Goal: Ask a question

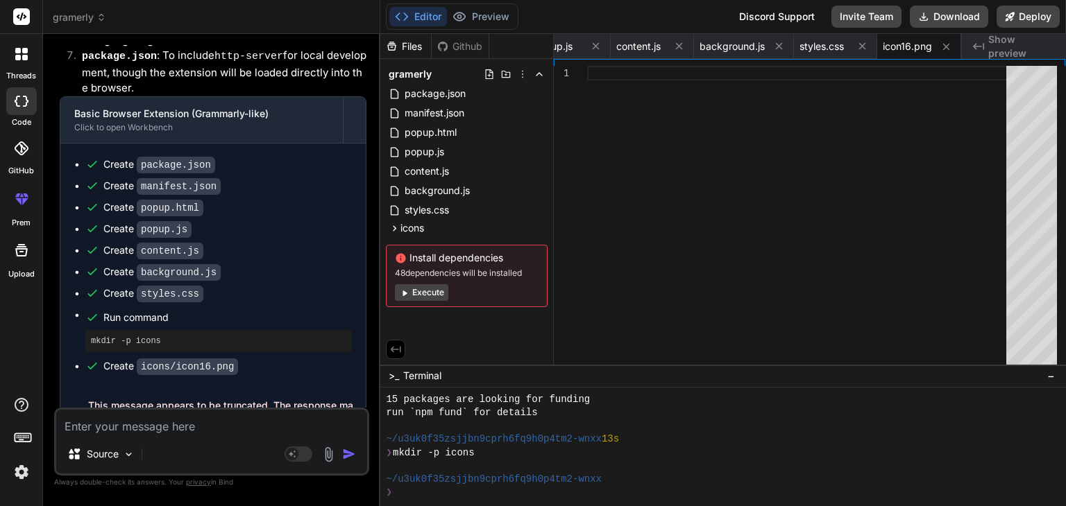
scroll to position [509, 0]
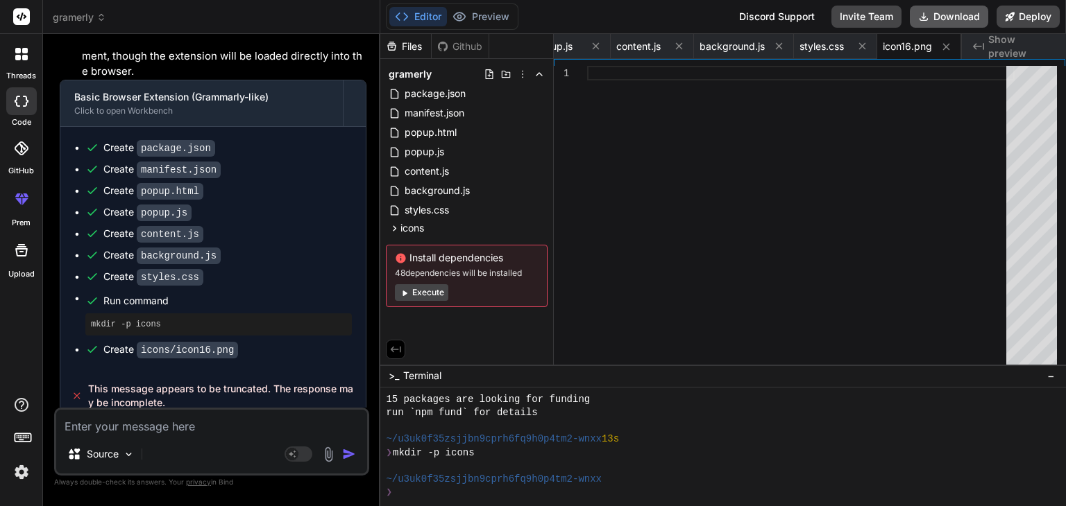
click at [938, 20] on button "Download" at bounding box center [949, 17] width 78 height 22
click at [717, 219] on div at bounding box center [800, 218] width 427 height 305
click at [423, 231] on span "icons" at bounding box center [412, 228] width 24 height 14
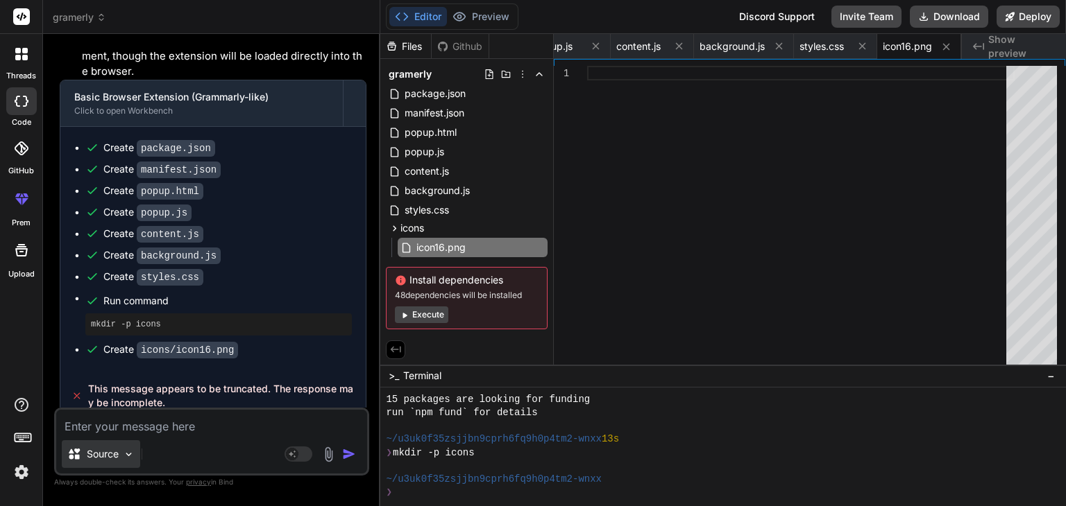
click at [92, 441] on div "Source" at bounding box center [101, 455] width 78 height 28
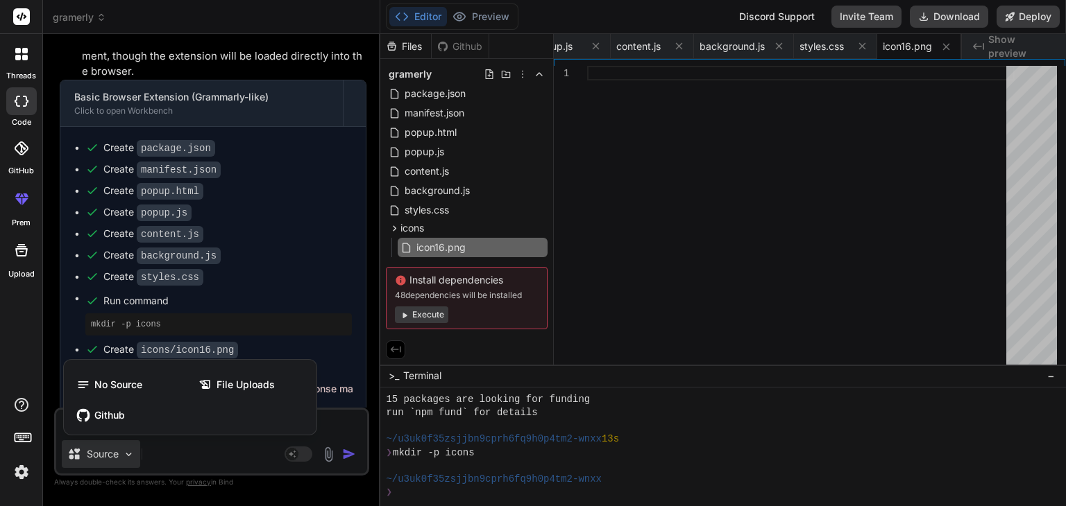
click at [186, 453] on div at bounding box center [533, 253] width 1066 height 506
type textarea "x"
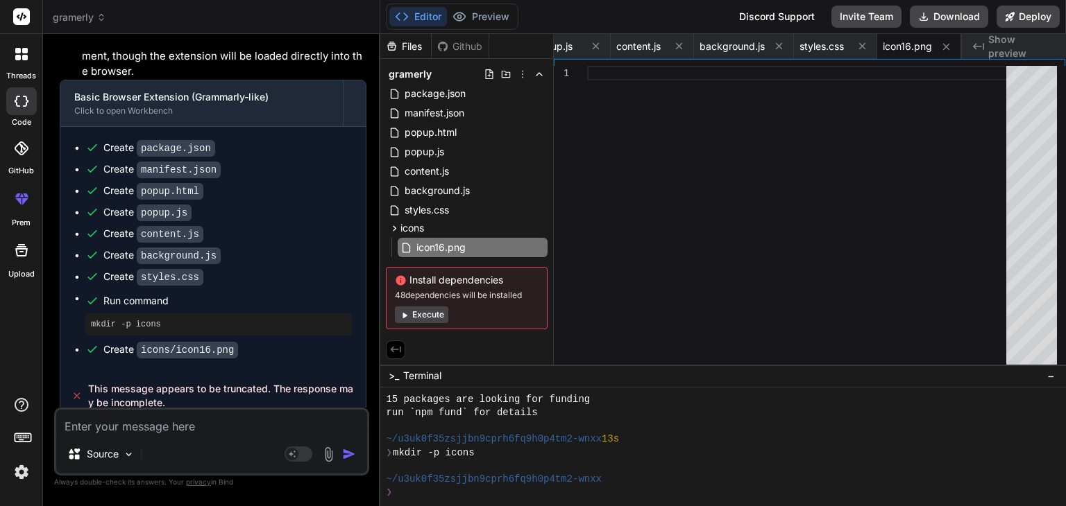
click at [142, 429] on textarea at bounding box center [211, 422] width 311 height 25
type textarea "i"
type textarea "x"
type textarea "it"
type textarea "x"
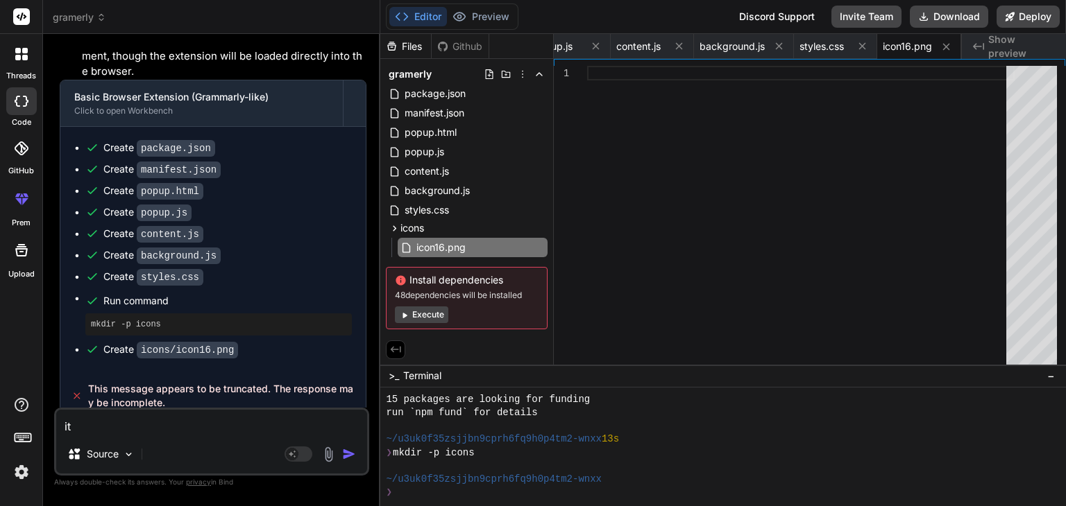
type textarea "it"
type textarea "x"
type textarea "it i"
type textarea "x"
type textarea "it is"
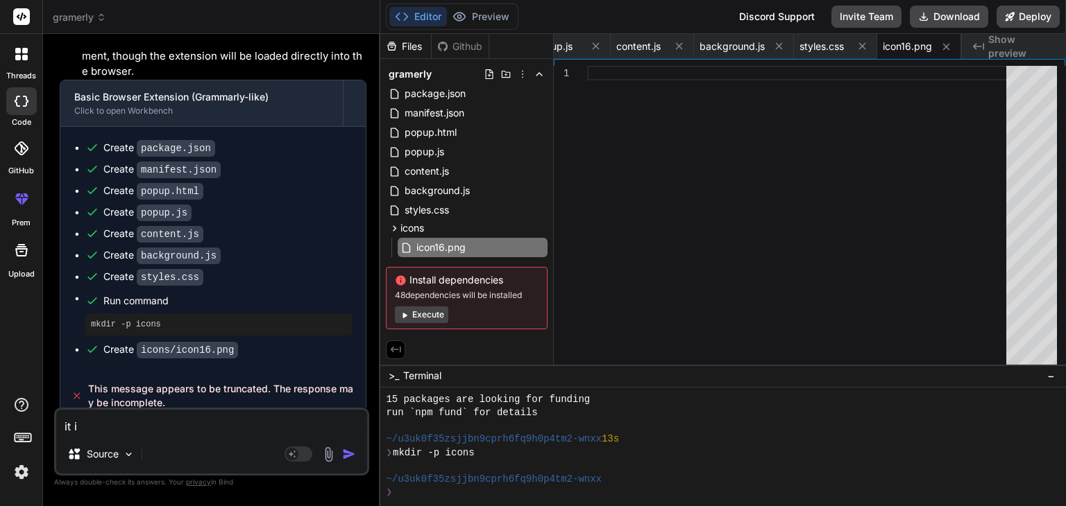
type textarea "x"
type textarea "it is"
type textarea "x"
type textarea "it is n"
type textarea "x"
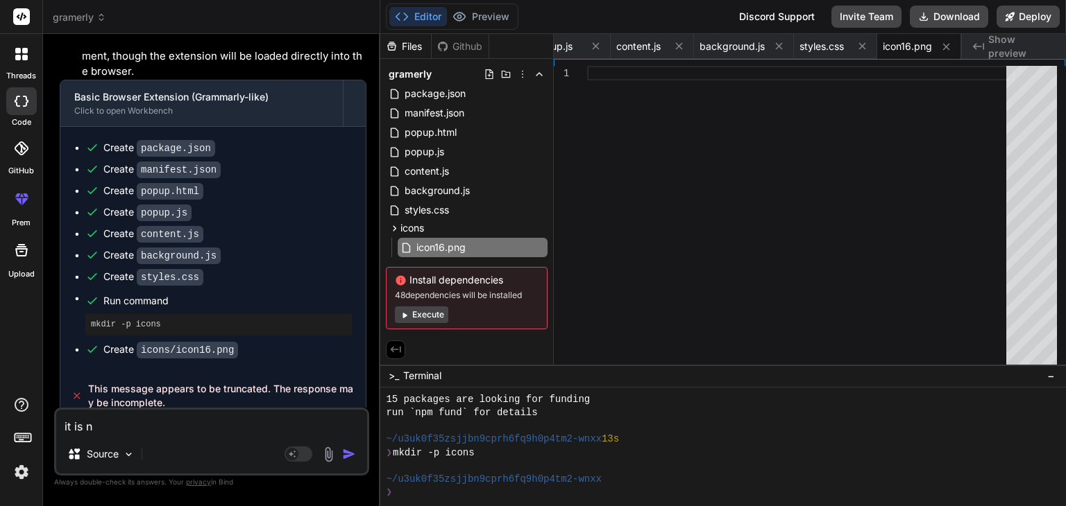
type textarea "it is no"
type textarea "x"
type textarea "it is not"
type textarea "x"
type textarea "it is not"
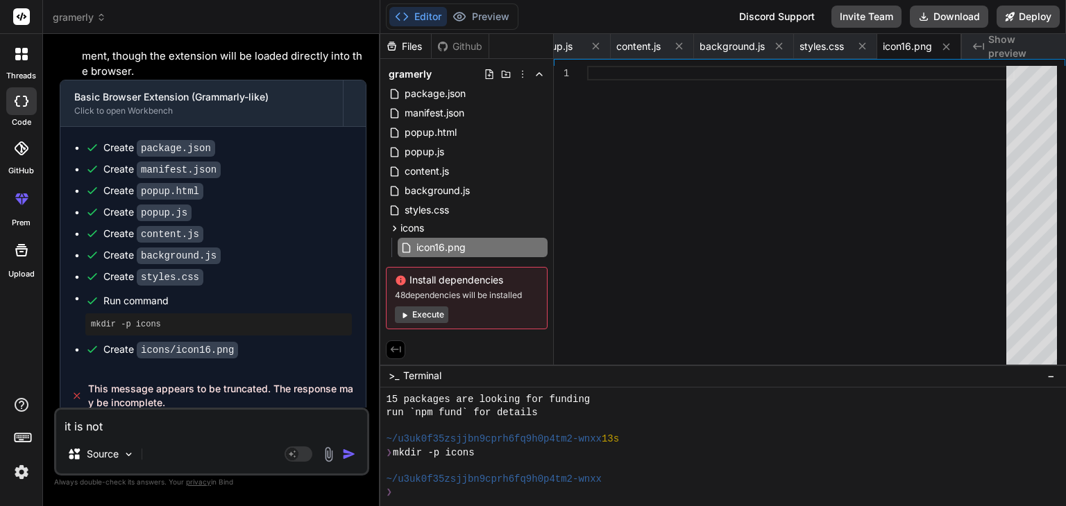
type textarea "x"
type textarea "it is not w"
type textarea "x"
type textarea "it is not wo"
type textarea "x"
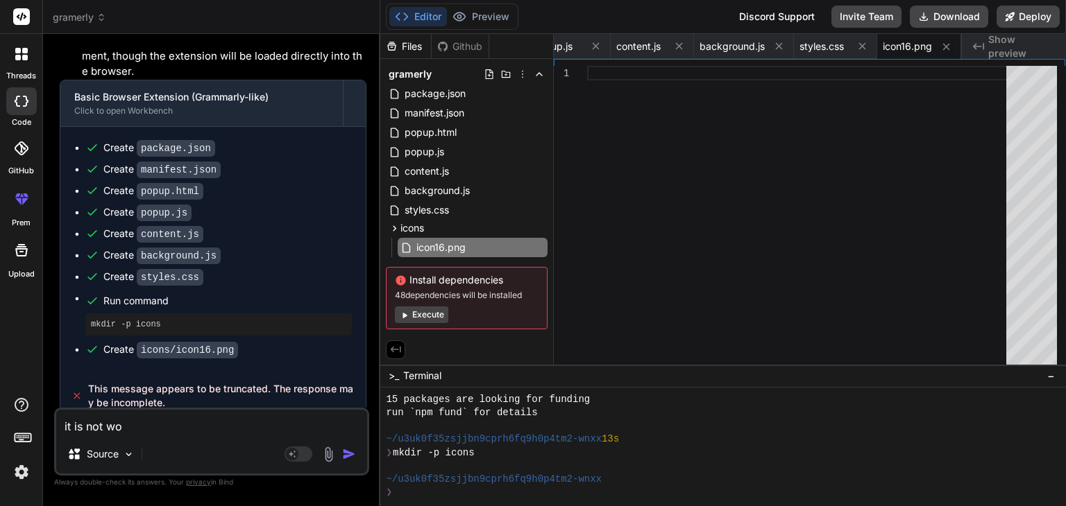
type textarea "it is not wor"
type textarea "x"
type textarea "it is not work"
type textarea "x"
type textarea "it is not worki"
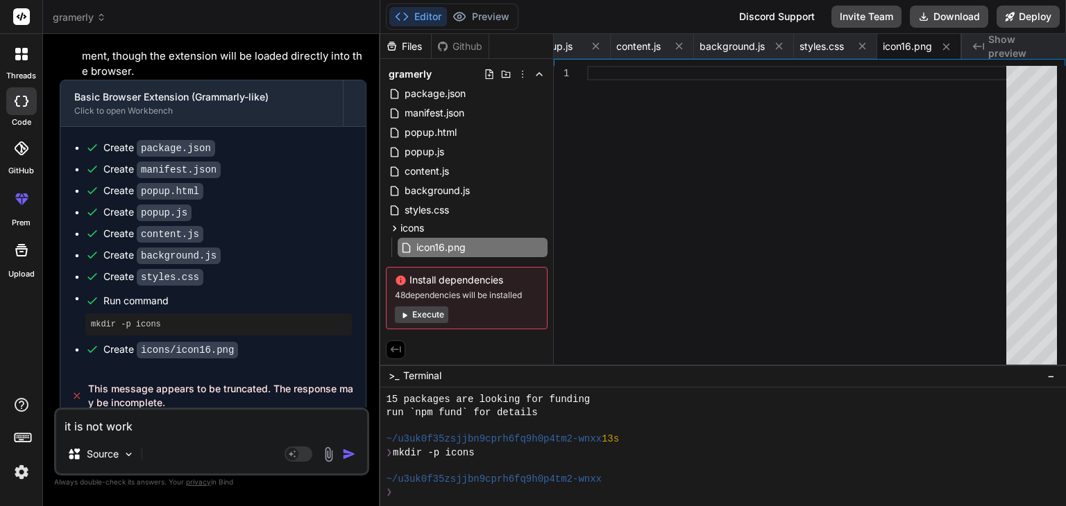
type textarea "x"
type textarea "it is not workin"
type textarea "x"
type textarea "it is not working"
type textarea "x"
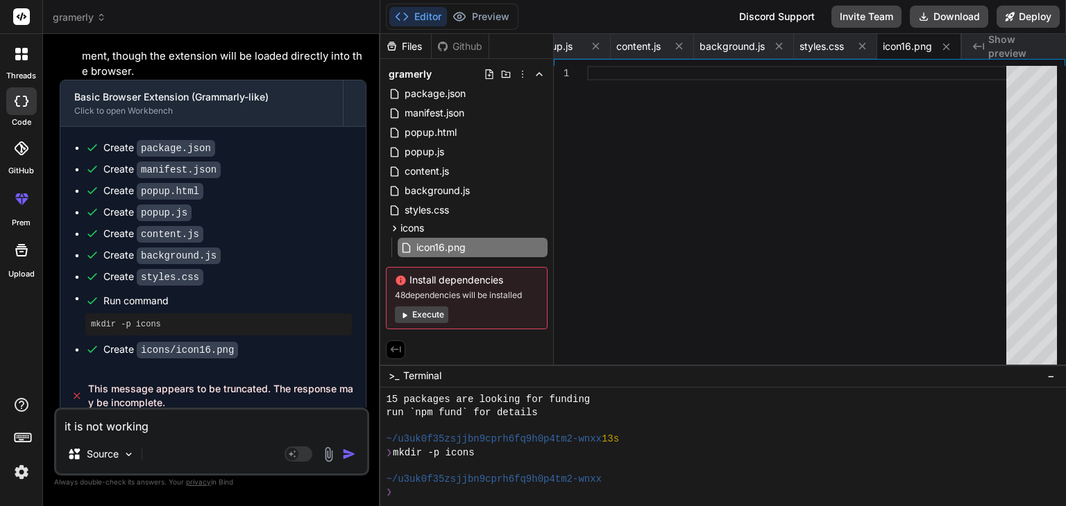
type textarea "it is not working"
type textarea "x"
type textarea "it is not working c"
type textarea "x"
type textarea "it is not working ca"
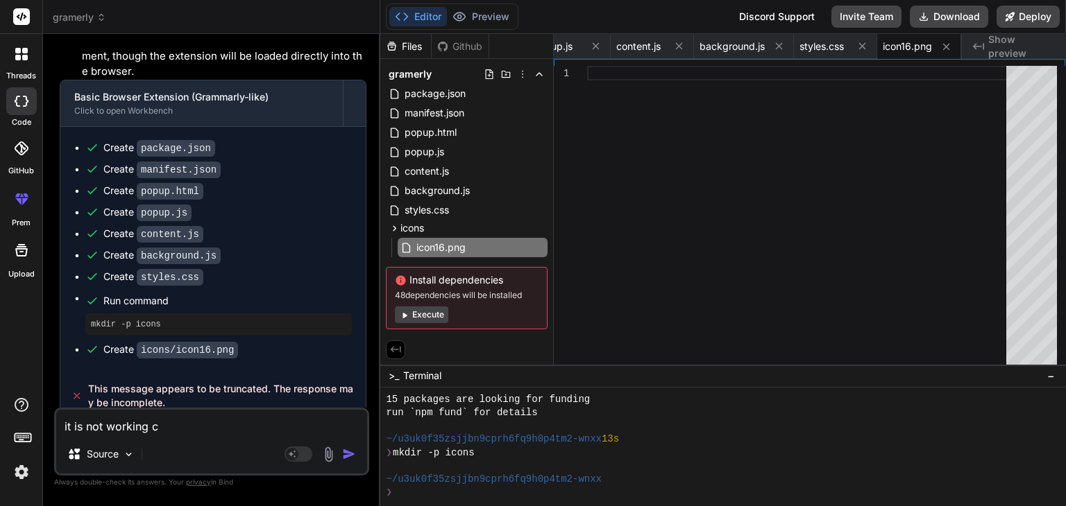
type textarea "x"
type textarea "it is not working can"
type textarea "x"
type textarea "it is not working can"
type textarea "x"
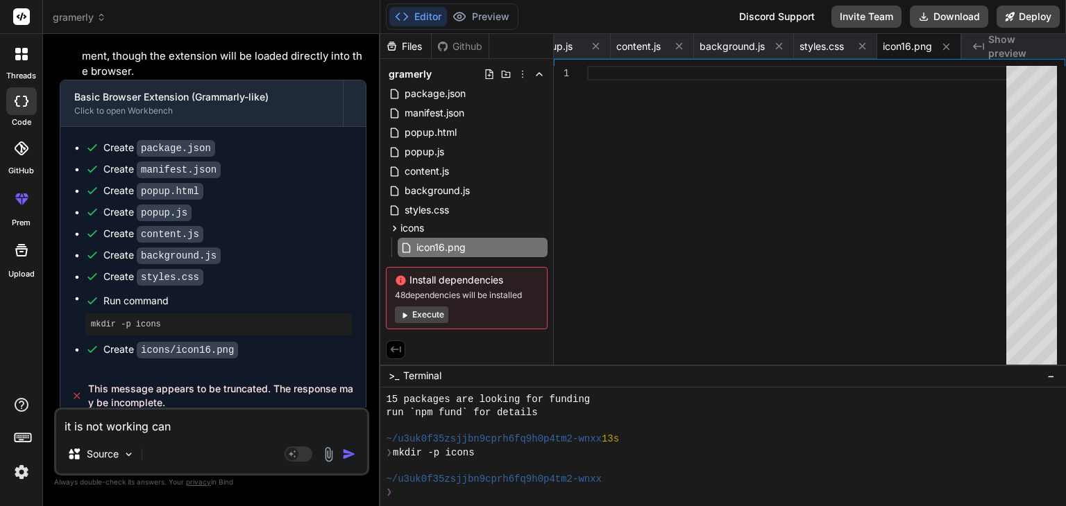
type textarea "it is not working can y"
type textarea "x"
type textarea "it is not working can yo"
type textarea "x"
type textarea "it is not working can you"
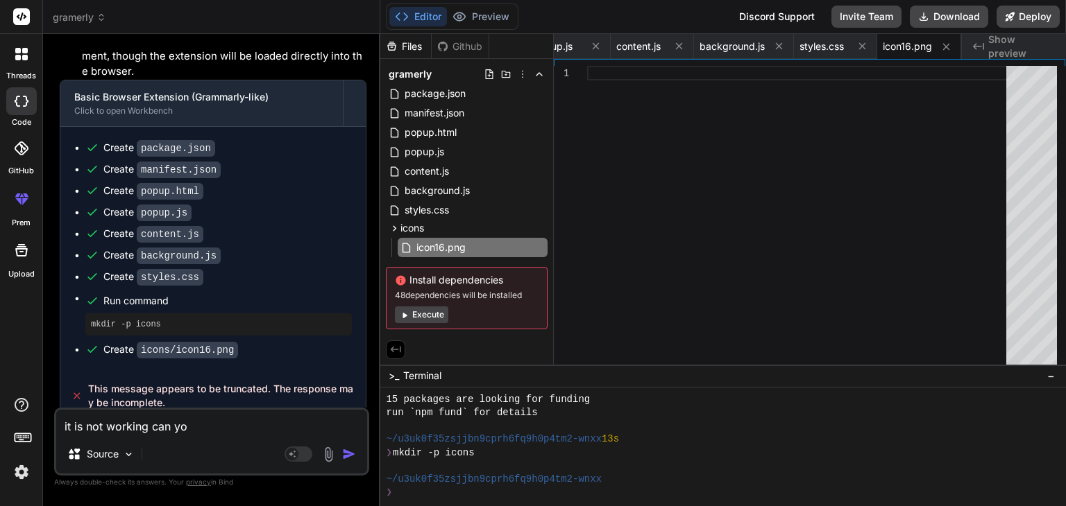
type textarea "x"
type textarea "it is not working can you"
type textarea "x"
type textarea "it is not working can you m"
type textarea "x"
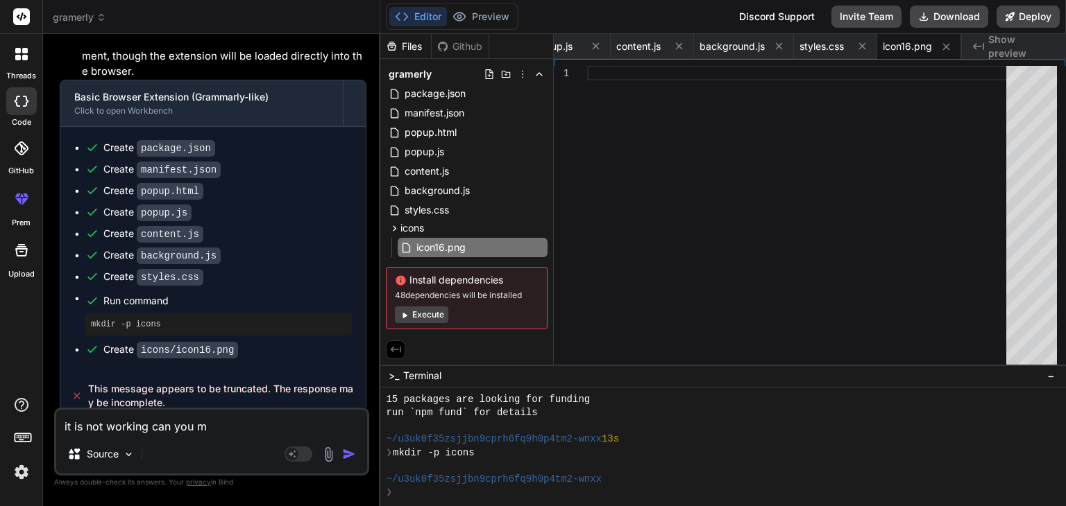
type textarea "it is not working can you ma"
type textarea "x"
type textarea "it is not working can you mak"
type textarea "x"
type textarea "it is not working can you make"
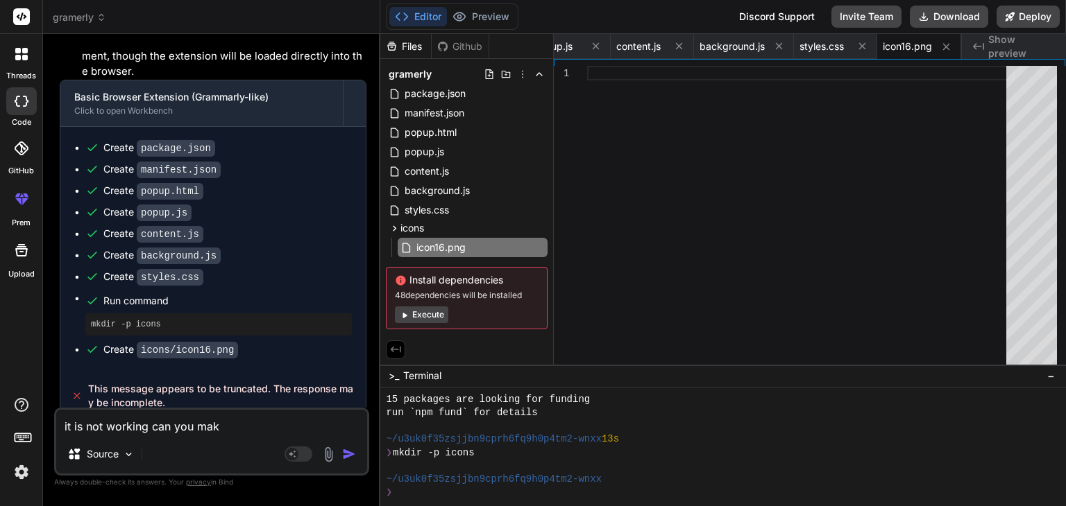
type textarea "x"
type textarea "it is not working can you make"
type textarea "x"
type textarea "it is not working can you make a"
type textarea "x"
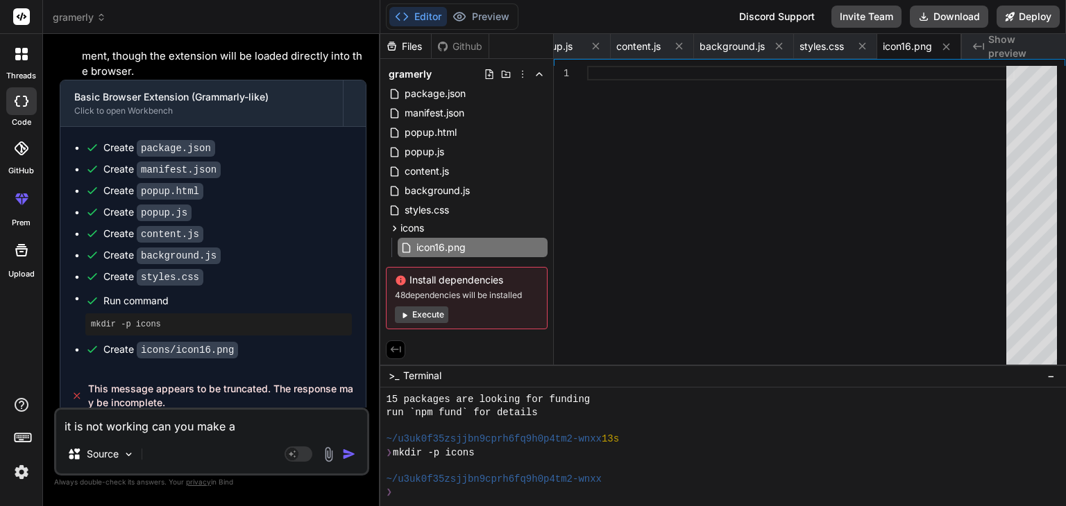
type textarea "it is not working can you make a"
type textarea "x"
type textarea "it is not working can you make a s"
type textarea "x"
type textarea "it is not working can you make a so"
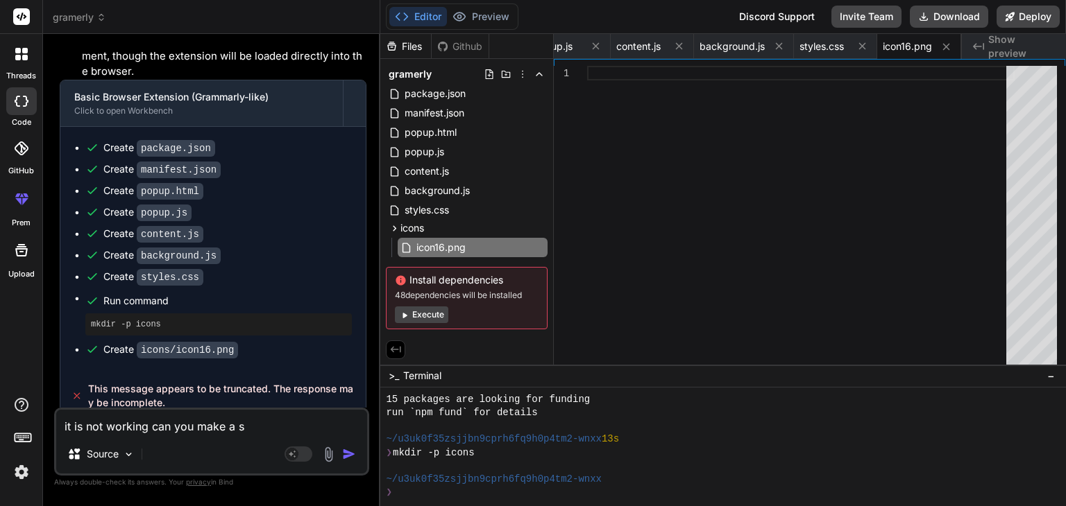
type textarea "x"
type textarea "it is not working can you make a sof"
type textarea "x"
type textarea "it is not working can you make a soft"
type textarea "x"
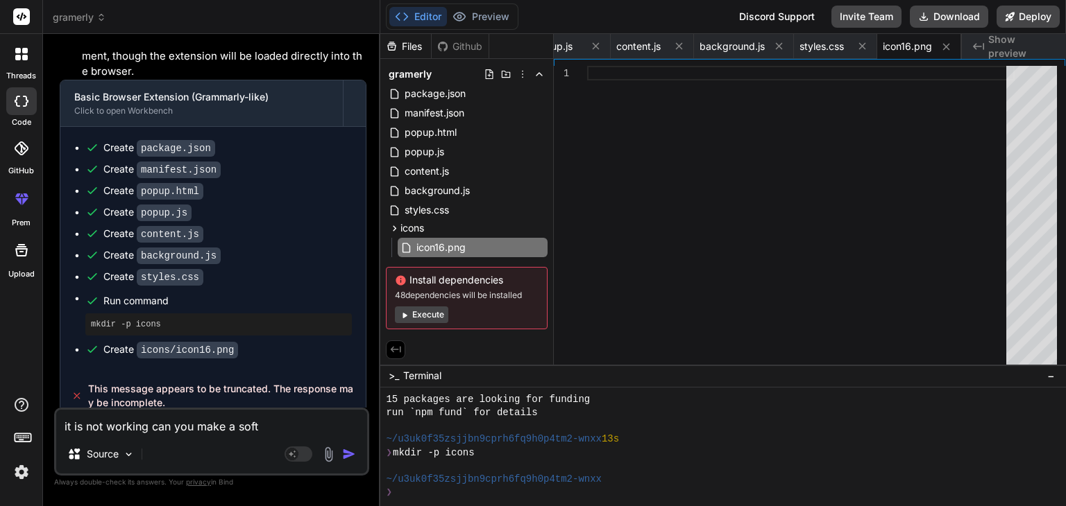
type textarea "it is not working can you make a softw"
type textarea "x"
type textarea "it is not working can you make a softwa"
type textarea "x"
type textarea "it is not working can you make a softwar"
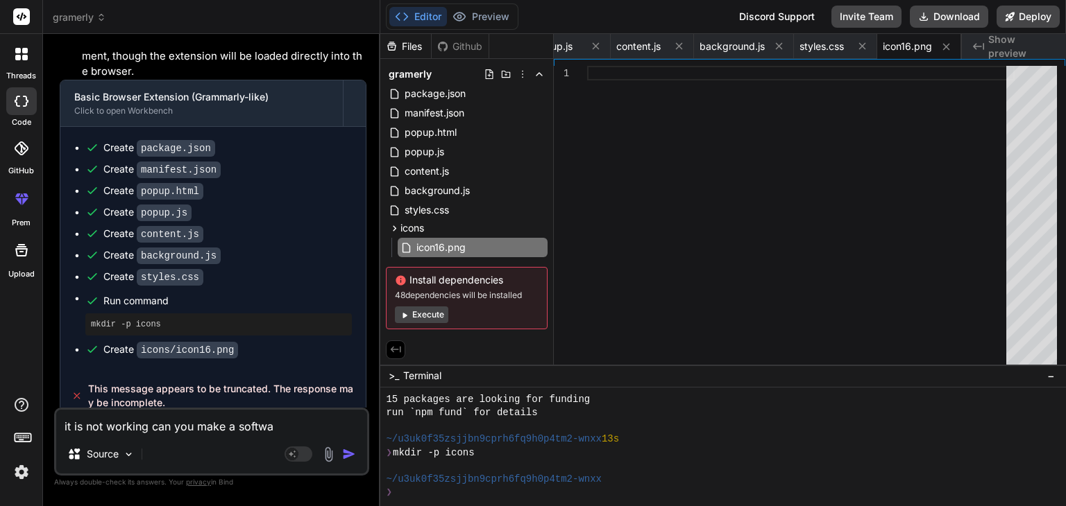
type textarea "x"
type textarea "it is not working can you make a software"
type textarea "x"
type textarea "it is not working can you make a software"
type textarea "x"
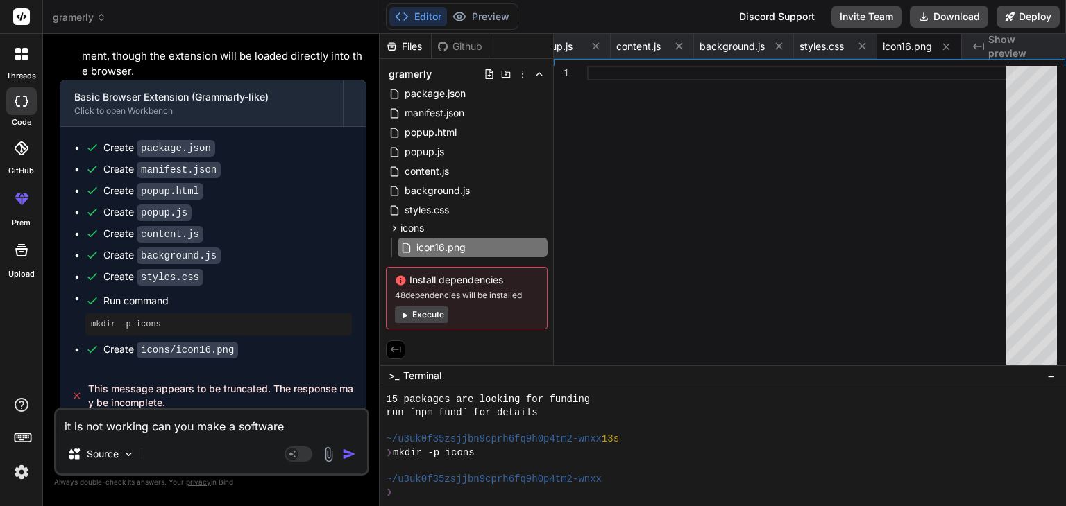
type textarea "it is not working can you make a software w"
type textarea "x"
type textarea "it is not working can you make a software wi"
type textarea "x"
type textarea "it is not working can you make a software wit"
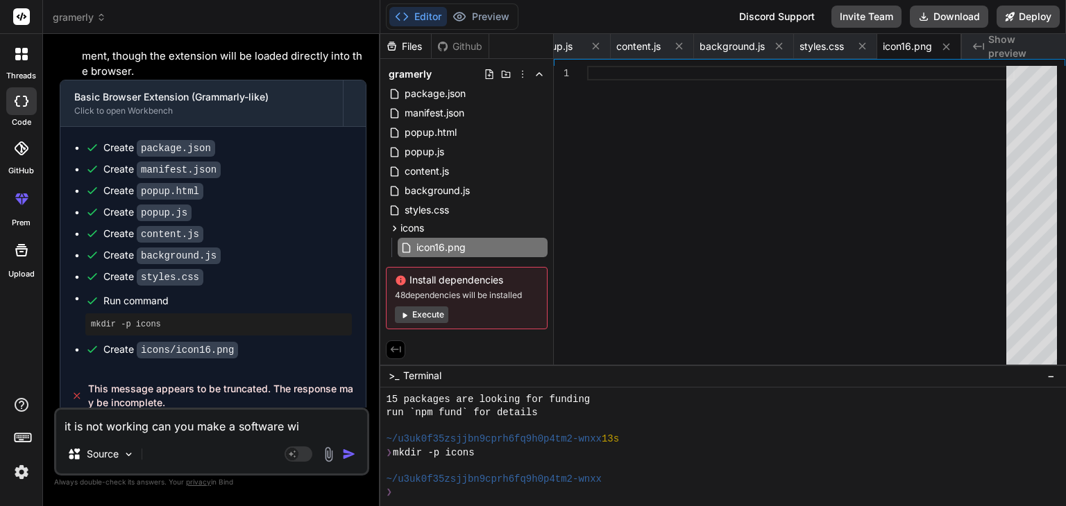
type textarea "x"
type textarea "it is not working can you make a software with"
type textarea "x"
type textarea "it is not working can you make a software with"
type textarea "x"
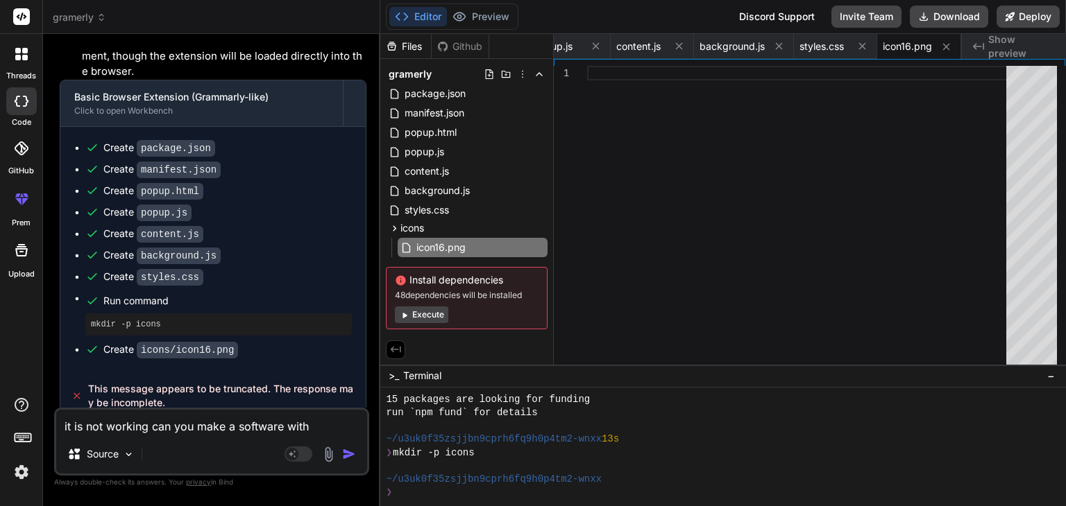
type textarea "it is not working can you make a software with f"
type textarea "x"
type textarea "it is not working can you make a software with fu"
type textarea "x"
type textarea "it is not working can you make a software with ful"
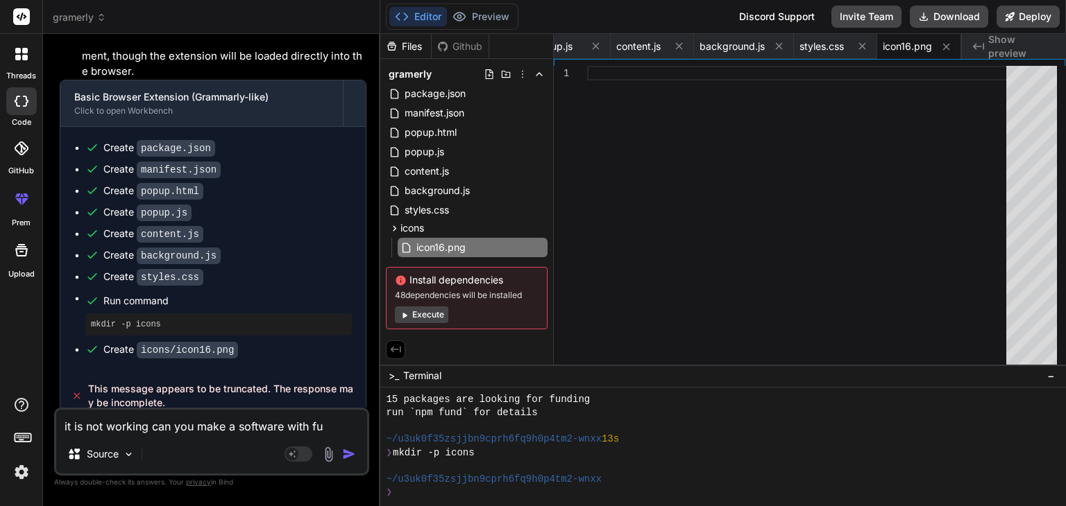
type textarea "x"
type textarea "it is not working can you make a software with full"
type textarea "x"
type textarea "it is not working can you make a software with full"
type textarea "x"
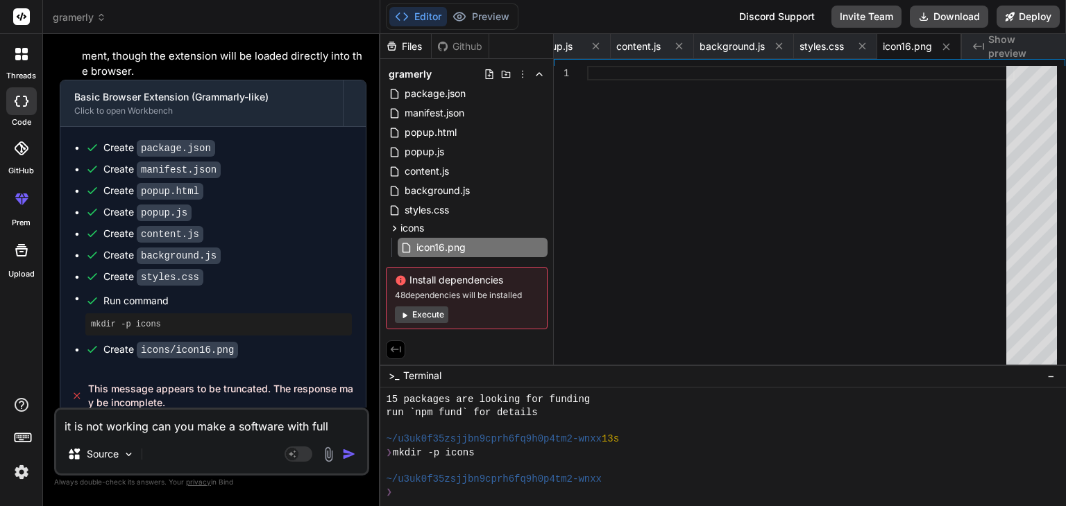
type textarea "it is not working can you make a software with full f"
type textarea "x"
type textarea "it is not working can you make a software with full fu"
type textarea "x"
type textarea "it is not working can you make a software with full fun"
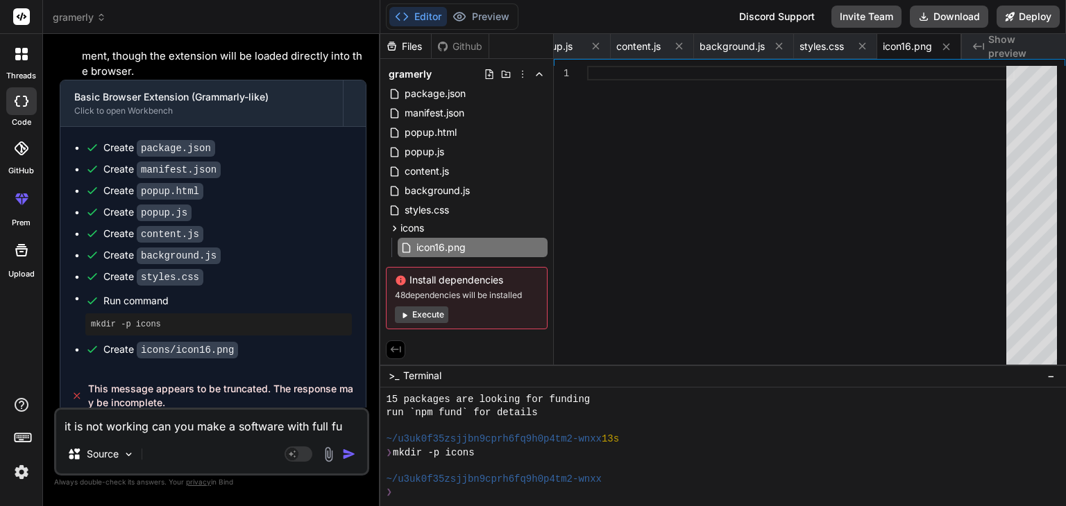
type textarea "x"
type textarea "it is not working can you make a software with full func"
type textarea "x"
type textarea "it is not working can you make a software with full funct"
type textarea "x"
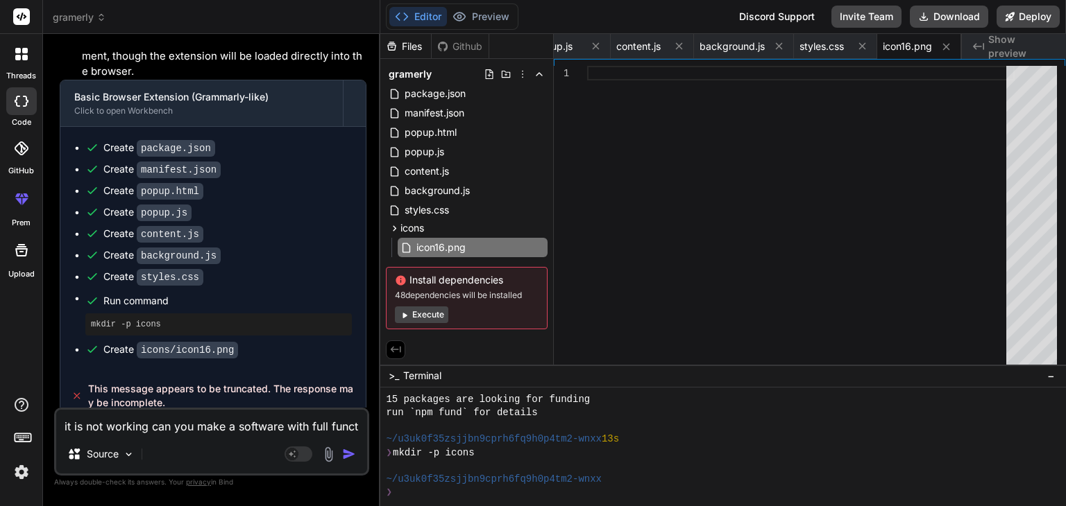
type textarea "it is not working can you make a software with full functi"
type textarea "x"
type textarea "it is not working can you make a software with full functio"
type textarea "x"
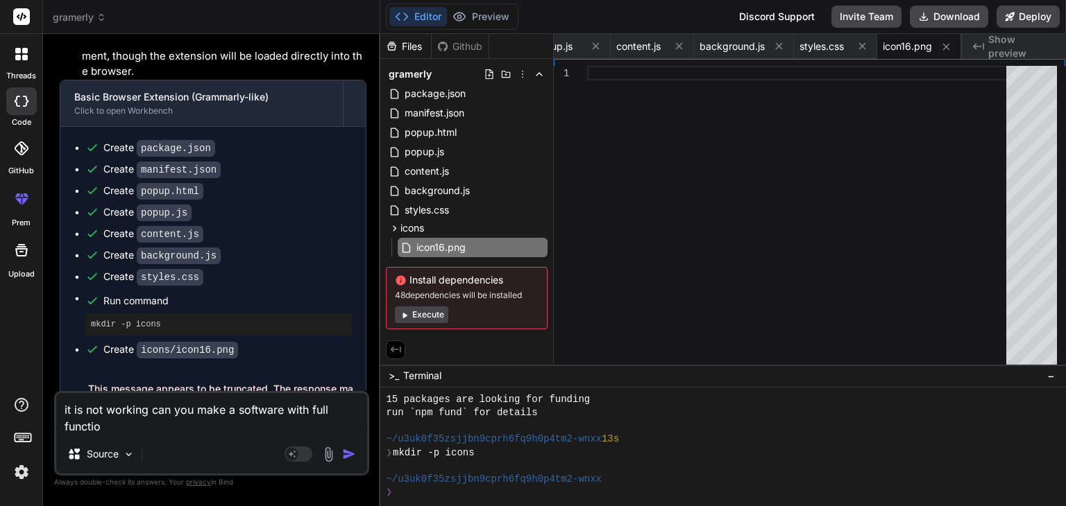
type textarea "it is not working can you make a software with full function"
type textarea "x"
type textarea "it is not working can you make a software with full functiona"
type textarea "x"
type textarea "it is not working can you make a software with full functional"
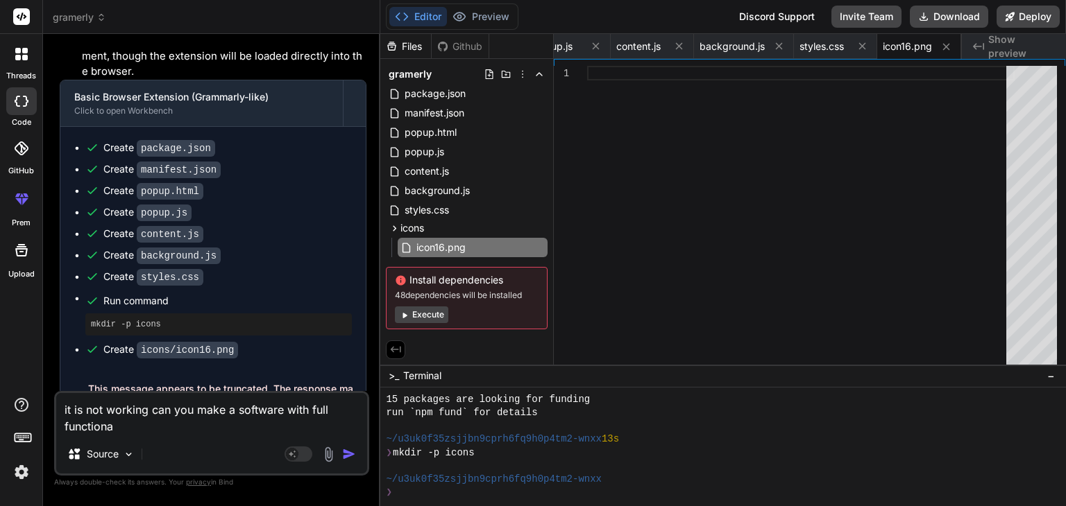
type textarea "x"
type textarea "it is not working can you make a software with full functionali"
type textarea "x"
type textarea "it is not working can you make a software with full functionalit"
type textarea "x"
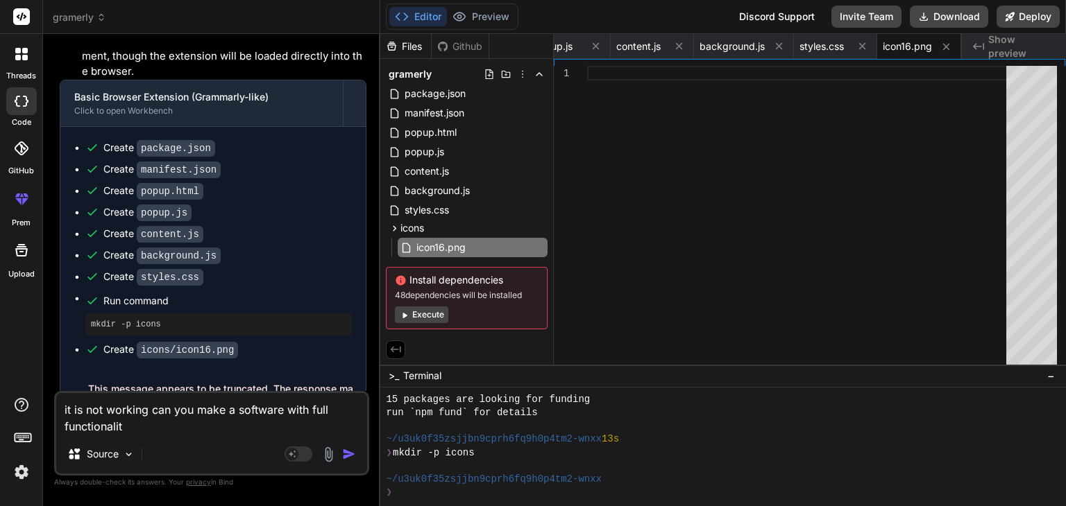
type textarea "it is not working can you make a software with full functionality"
type textarea "x"
type textarea "it is not working can you make a software with full functionality"
type textarea "x"
type textarea "it is not working can you make a software with full functionality o"
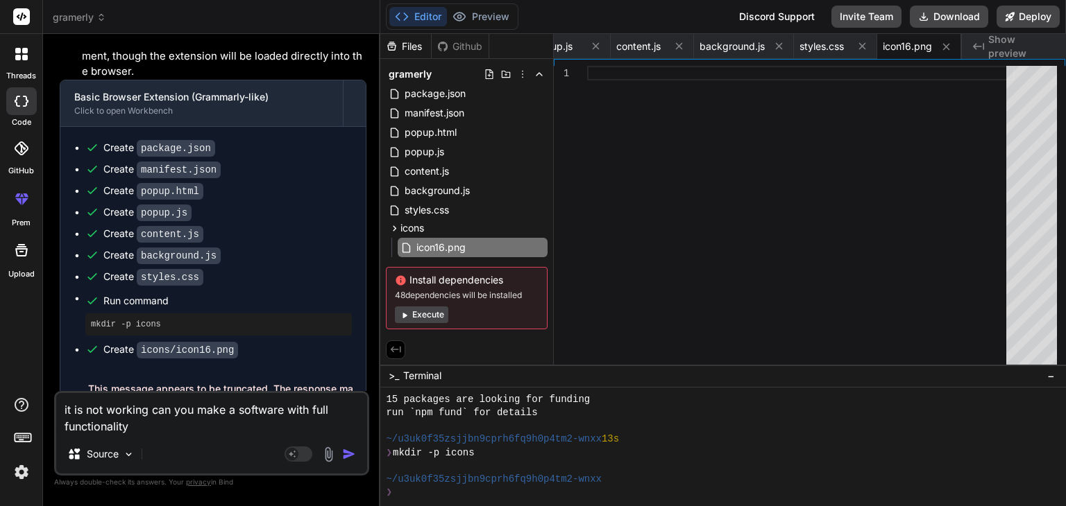
type textarea "x"
type textarea "it is not working can you make a software with full functionality of"
type textarea "x"
type textarea "it is not working can you make a software with full functionality of"
type textarea "x"
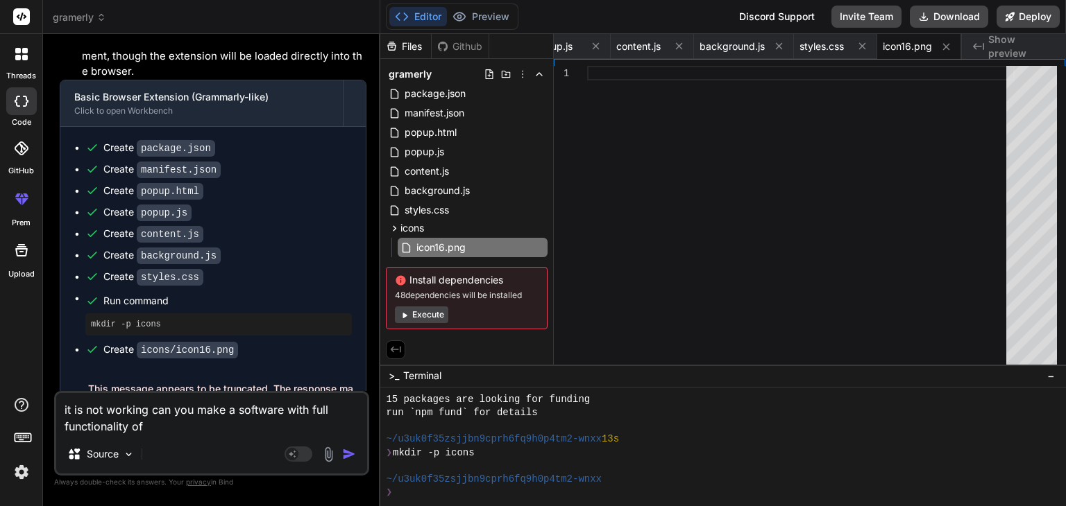
type textarea "it is not working can you make a software with full functionality of g"
type textarea "x"
type textarea "it is not working can you make a software with full functionality of gr"
type textarea "x"
type textarea "it is not working can you make a software with full functionality of gra"
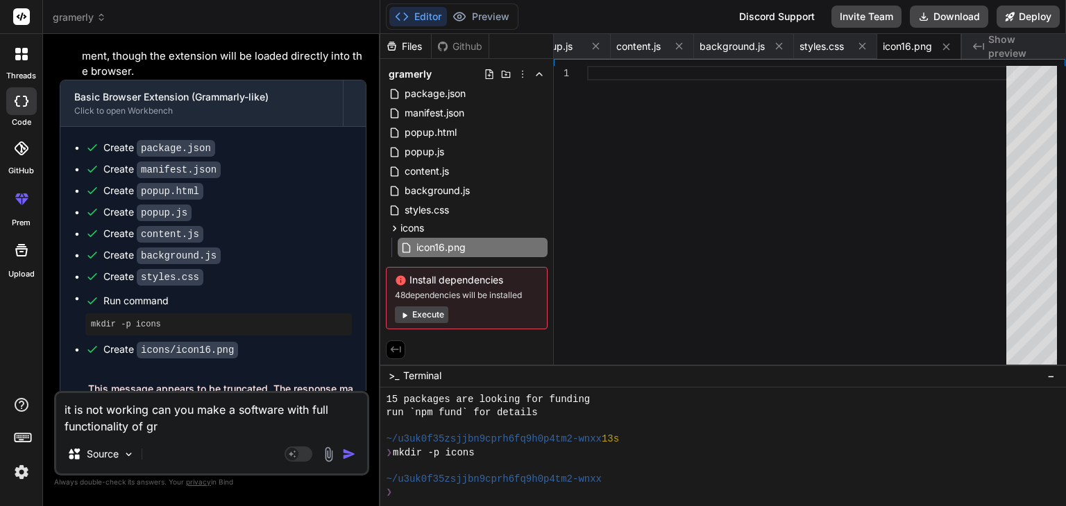
type textarea "x"
type textarea "it is not working can you make a software with full functionality of gram"
type textarea "x"
type textarea "it is not working can you make a software with full functionality of gramm"
type textarea "x"
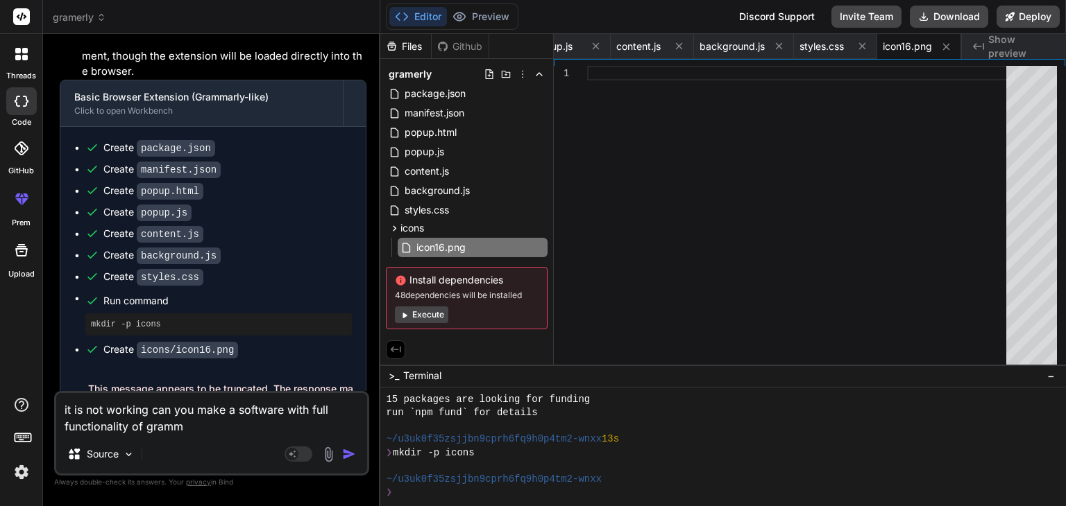
type textarea "it is not working can you make a software with full functionality of gramme"
type textarea "x"
type textarea "it is not working can you make a software with full functionality of grammer"
type textarea "x"
type textarea "it is not working can you make a software with full functionality of grammerl"
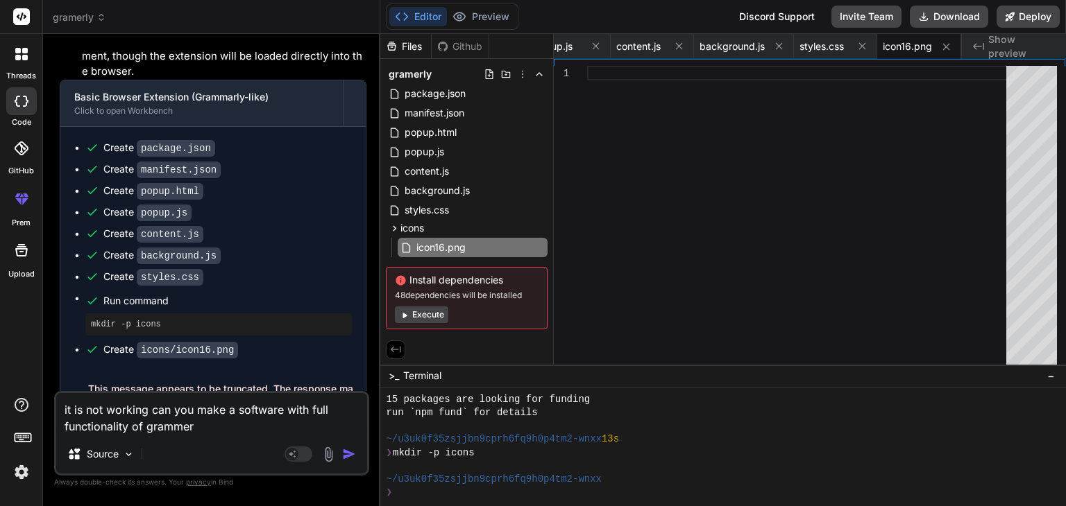
type textarea "x"
type textarea "it is not working can you make a software with full functionality of grammerly"
type textarea "x"
type textarea "it is not working can you make a software with full functionality of grammerly"
type textarea "x"
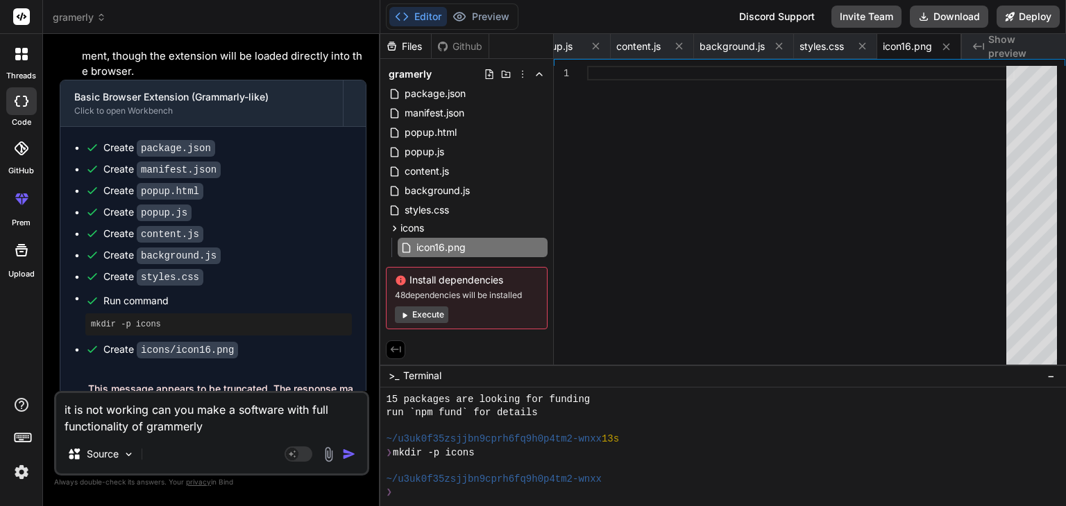
type textarea "it is not working can you make a software with full functionality of grammerly w"
type textarea "x"
type textarea "it is not working can you make a software with full functionality of grammerly …"
type textarea "x"
type textarea "it is not working can you make a software with full functionality of grammerly …"
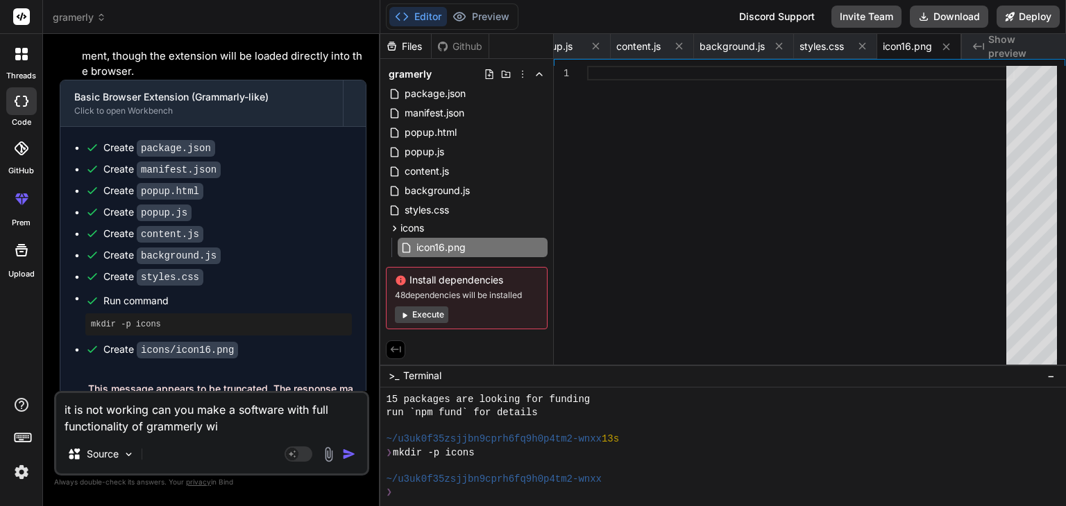
type textarea "x"
type textarea "it is not working can you make a software with full functionality of grammerly …"
type textarea "x"
type textarea "it is not working can you make a software with full functionality of grammerly …"
type textarea "x"
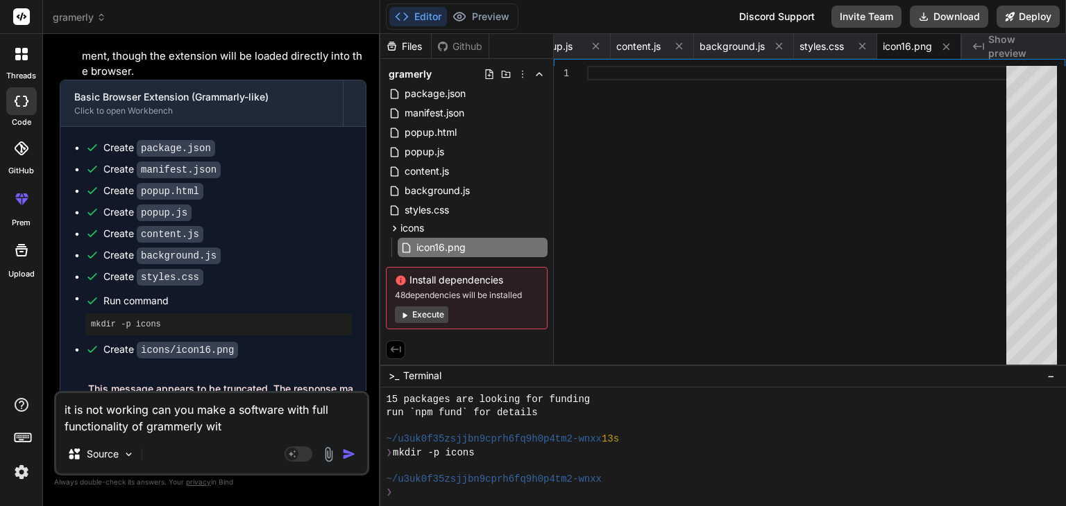
type textarea "it is not working can you make a software with full functionality of grammerly …"
type textarea "x"
type textarea "it is not working can you make a software with full functionality of grammerly …"
type textarea "x"
type textarea "it is not working can you make a software with full functionality of grammerly …"
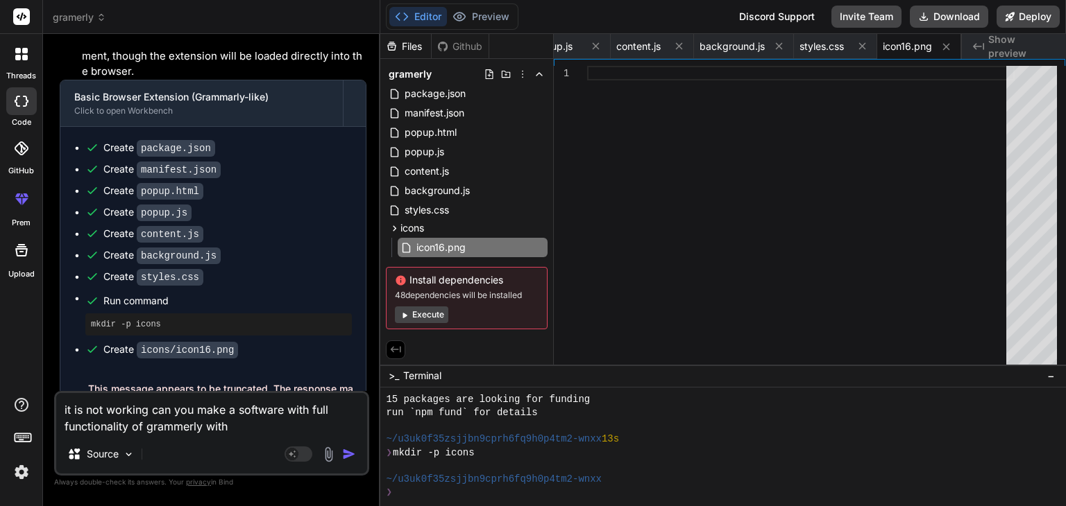
type textarea "x"
type textarea "it is not working can you make a software with full functionality of grammerly …"
type textarea "x"
type textarea "it is not working can you make a software with full functionality of grammerly …"
type textarea "x"
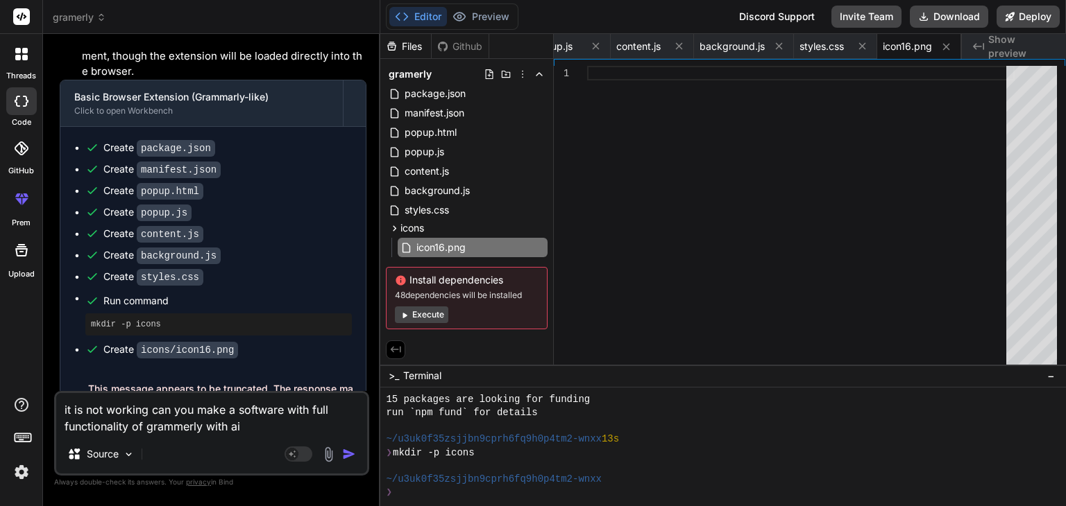
type textarea "it is not working can you make a software with full functionality of grammerly …"
type textarea "x"
type textarea "it is not working can you make a software with full functionality of grammerly …"
type textarea "x"
type textarea "it is not working can you make a software with full functionality of grammerly …"
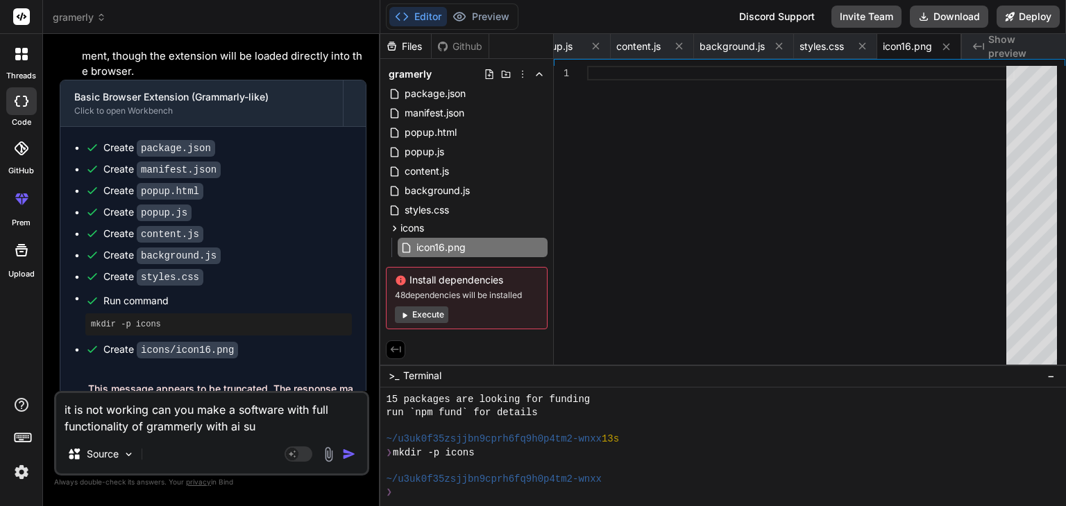
type textarea "x"
type textarea "it is not working can you make a software with full functionality of grammerly …"
type textarea "x"
type textarea "it is not working can you make a software with full functionality of grammerly …"
type textarea "x"
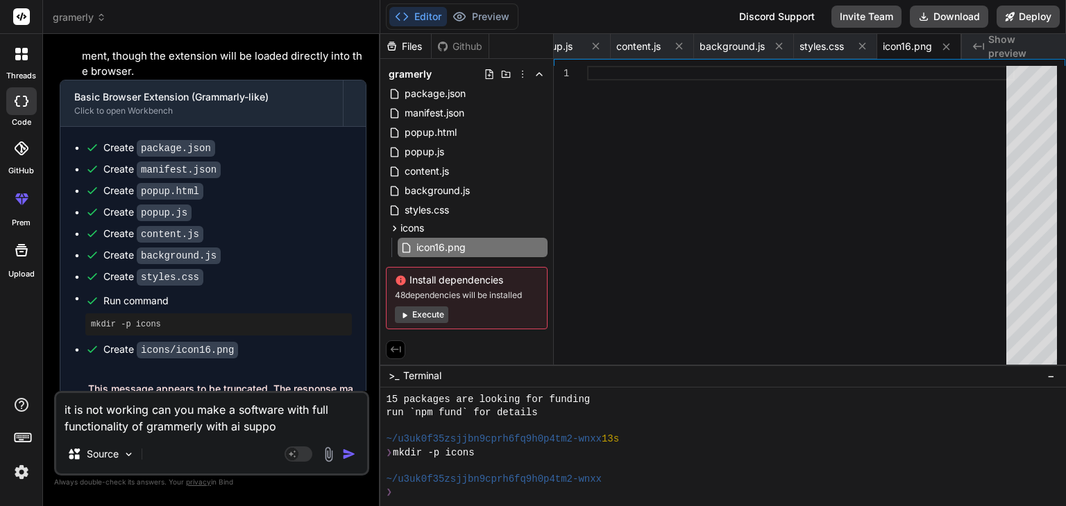
type textarea "it is not working can you make a software with full functionality of grammerly …"
type textarea "x"
type textarea "it is not working can you make a software with full functionality of grammerly …"
type textarea "x"
type textarea "it is not working can you make a software with full functionality of grammerly …"
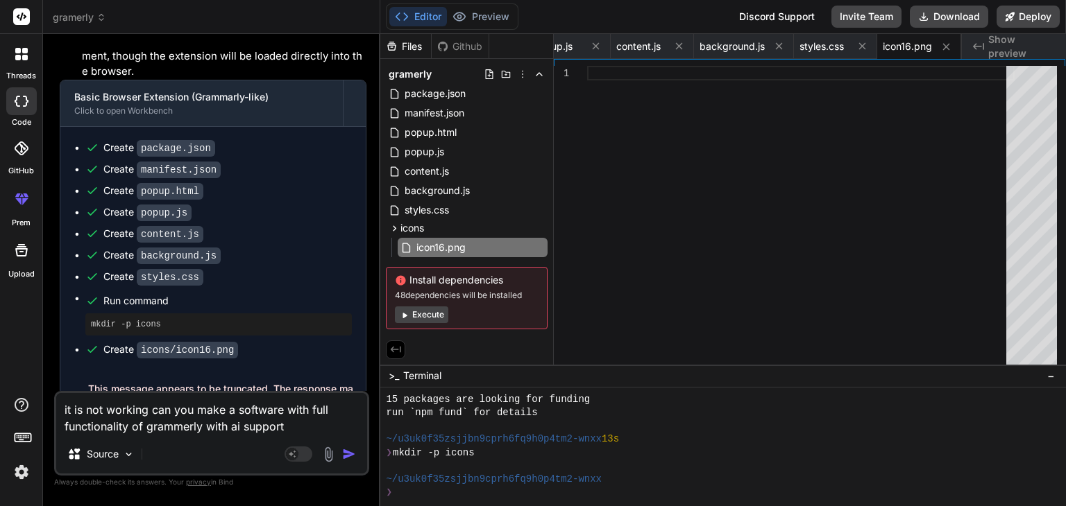
type textarea "x"
type textarea "it is not working can you make a software with full functionality of grammerly …"
type textarea "x"
type textarea "it is not working can you make a software with full functionality of grammerly …"
type textarea "x"
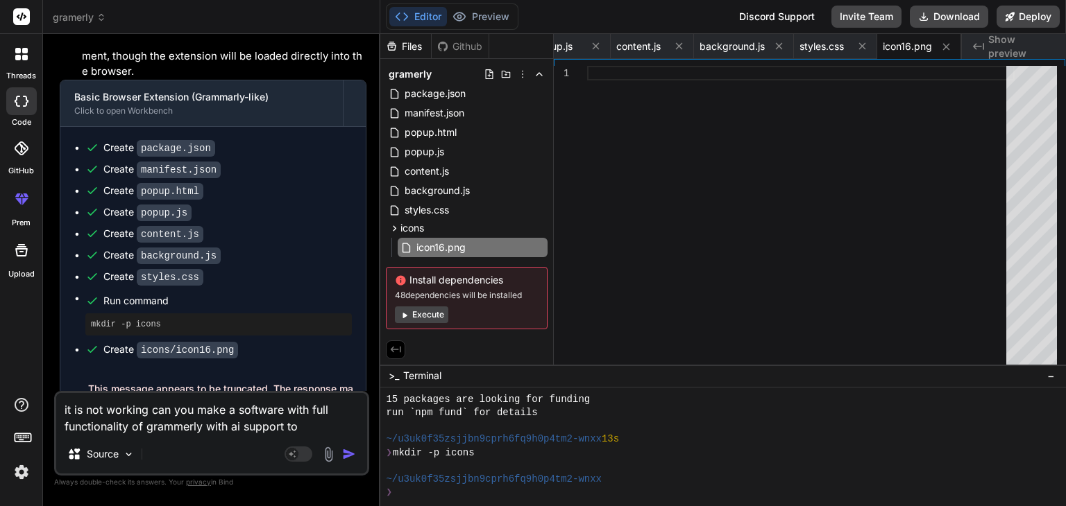
type textarea "it is not working can you make a software with full functionality of grammerly …"
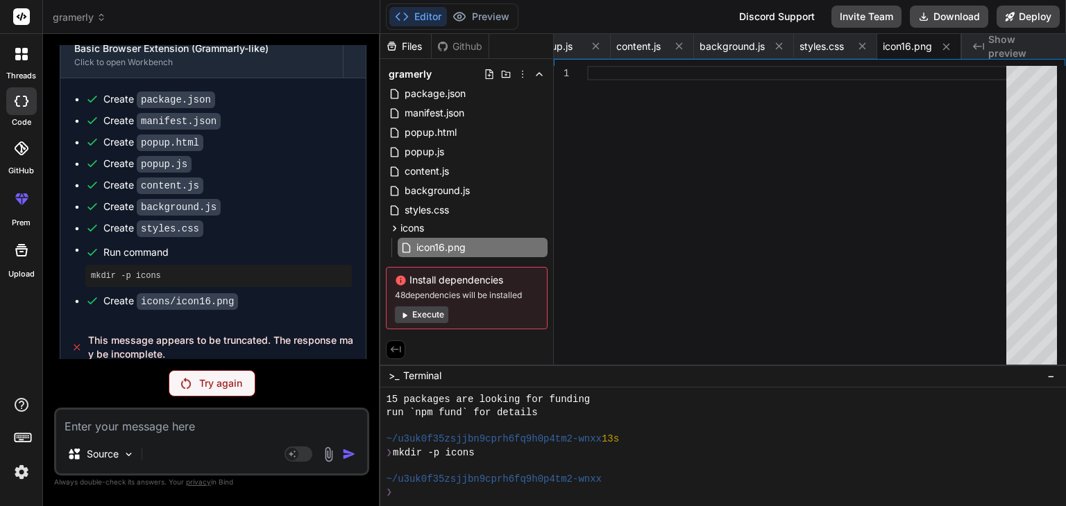
scroll to position [587, 0]
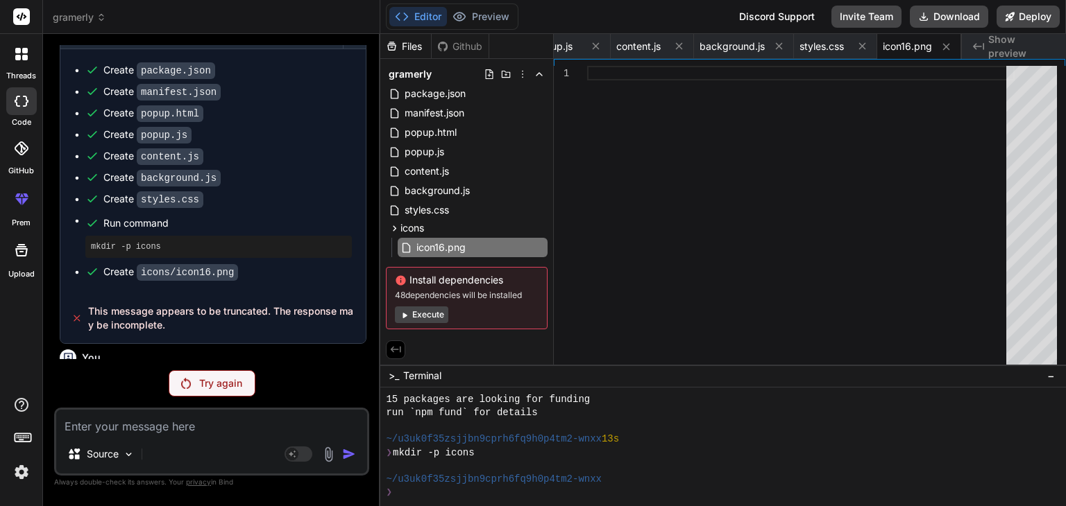
click at [225, 385] on p "Try again" at bounding box center [220, 384] width 43 height 14
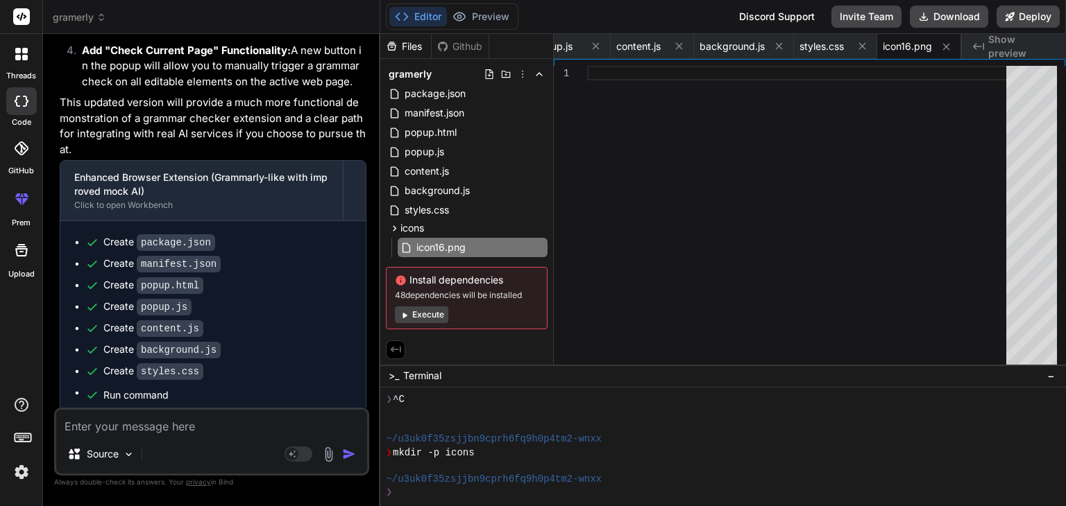
scroll to position [1514, 0]
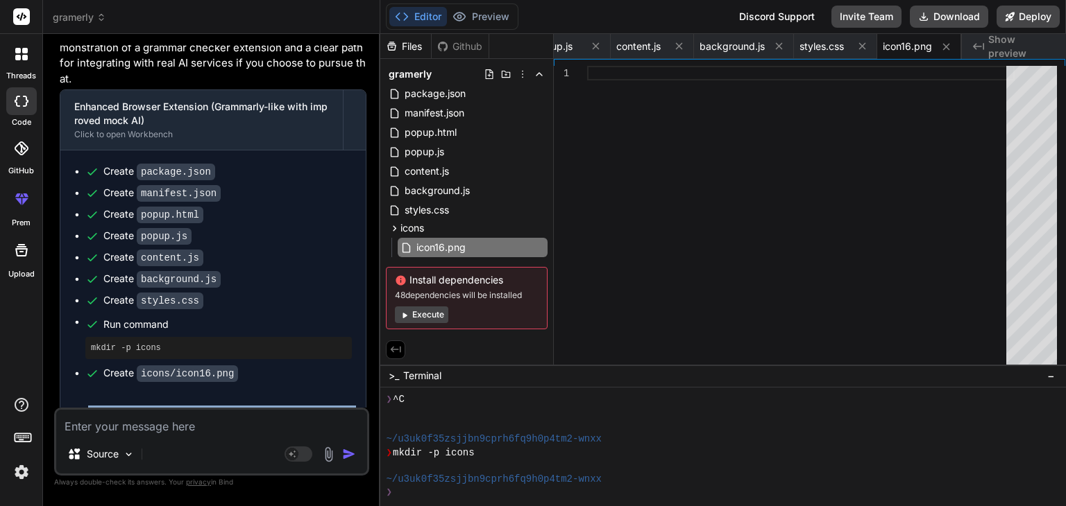
drag, startPoint x: 87, startPoint y: 371, endPoint x: 187, endPoint y: 390, distance: 102.3
click at [187, 395] on div "This message appears to be truncated. The response may be incomplete." at bounding box center [212, 420] width 305 height 50
copy span "This message appears to be truncated. The response may be incomplete."
click at [108, 434] on textarea at bounding box center [211, 422] width 311 height 25
paste textarea "This message appears to be truncated. The response may be incomplete."
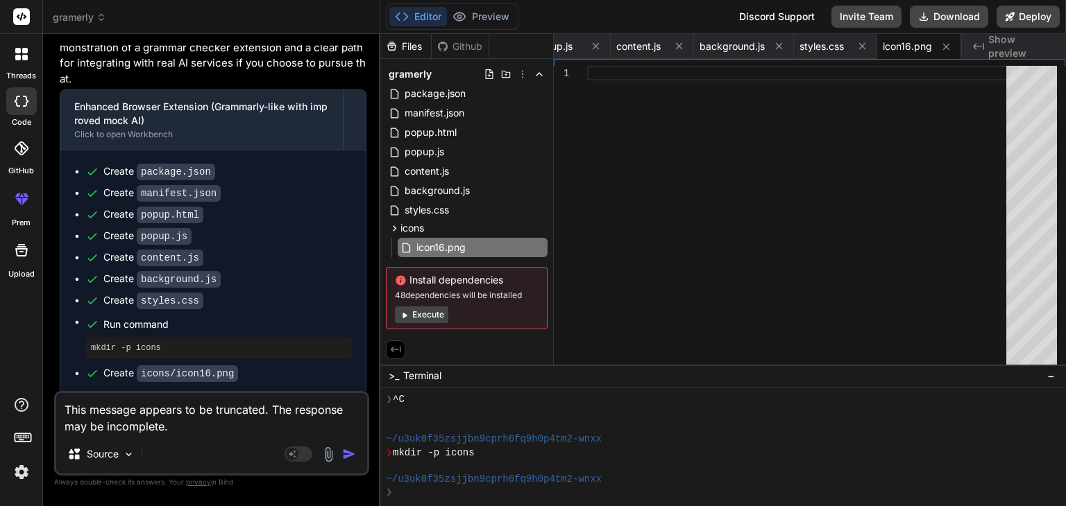
click at [345, 452] on img "button" at bounding box center [349, 455] width 14 height 14
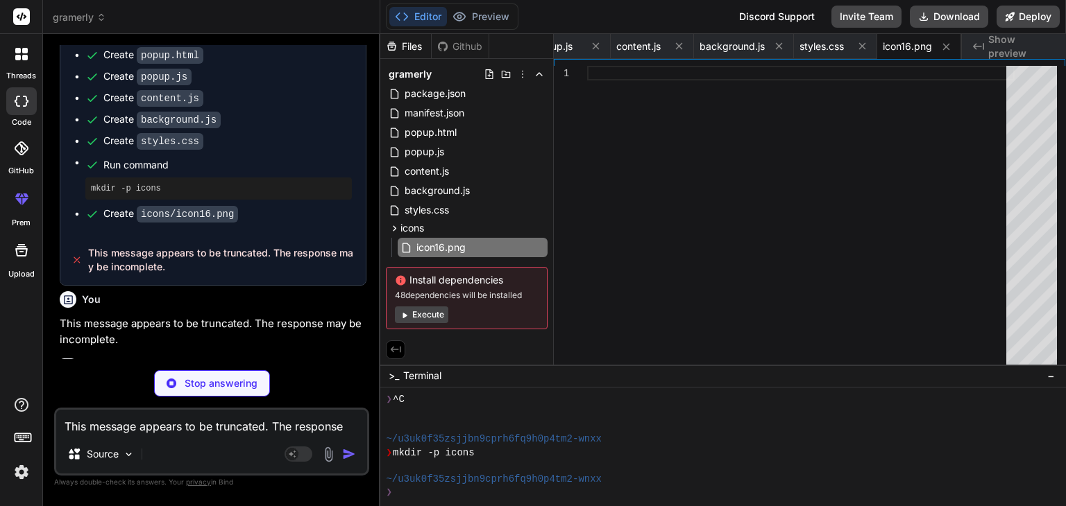
scroll to position [1812, 0]
